Goal: Transaction & Acquisition: Obtain resource

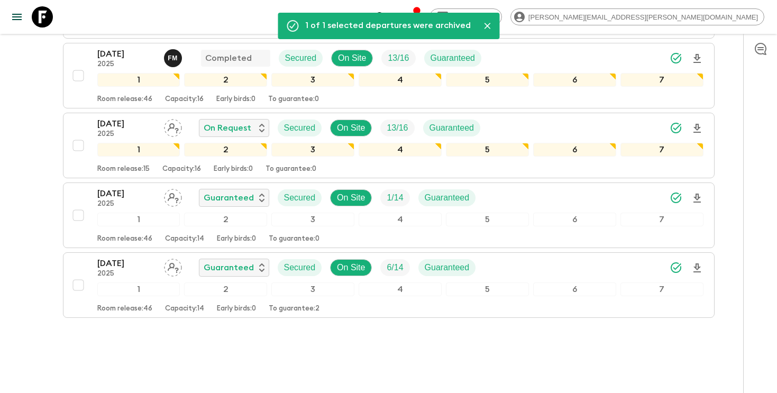
drag, startPoint x: 0, startPoint y: 0, endPoint x: 529, endPoint y: 22, distance: 529.1
click at [387, 22] on icon "search adventures" at bounding box center [380, 17] width 13 height 13
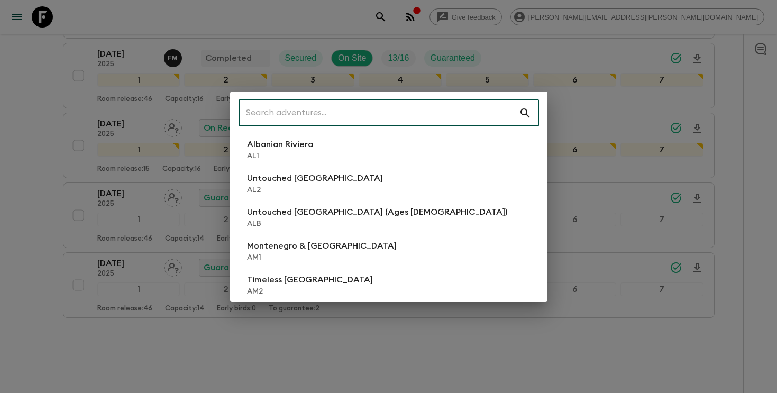
click at [438, 114] on input "text" at bounding box center [378, 113] width 280 height 30
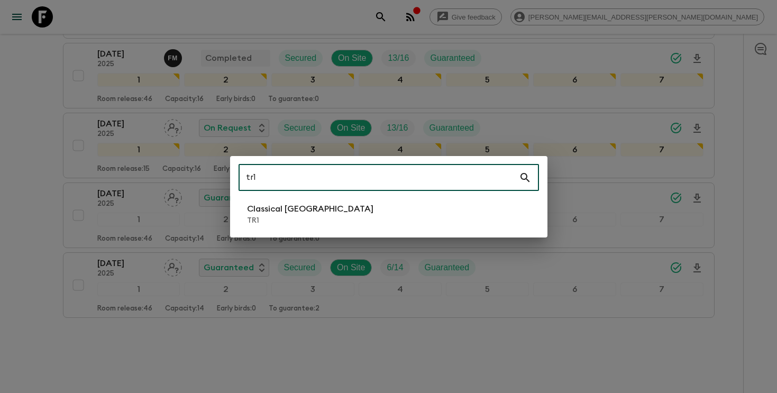
type input "tr1"
click at [310, 213] on p "Classical [GEOGRAPHIC_DATA]" at bounding box center [310, 208] width 126 height 13
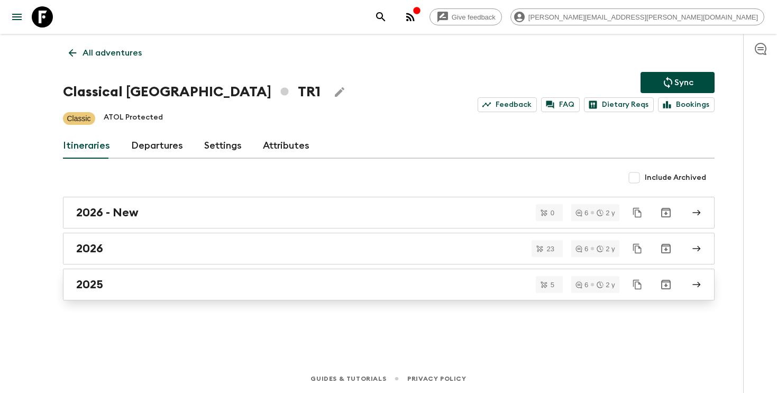
click at [291, 284] on div "2025" at bounding box center [378, 285] width 605 height 14
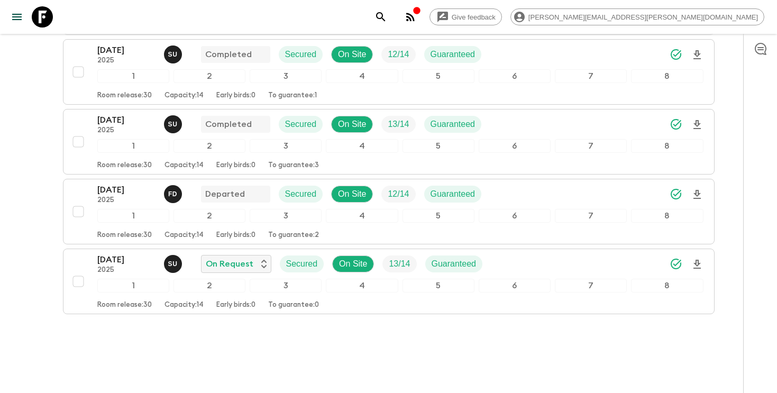
scroll to position [254, 0]
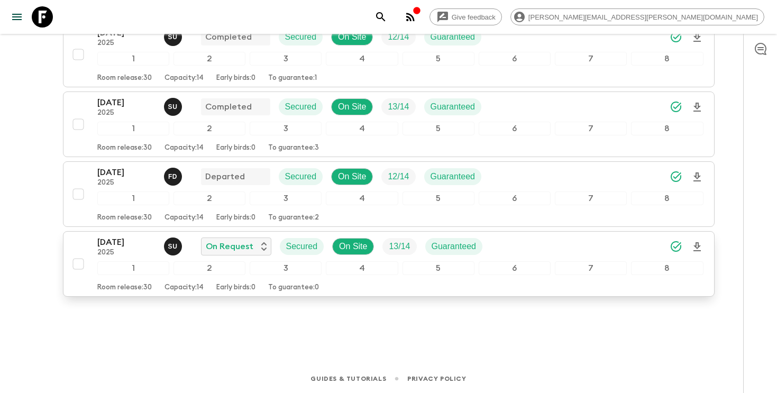
click at [693, 249] on icon "Download Onboarding" at bounding box center [696, 247] width 13 height 13
